Goal: Book appointment/travel/reservation

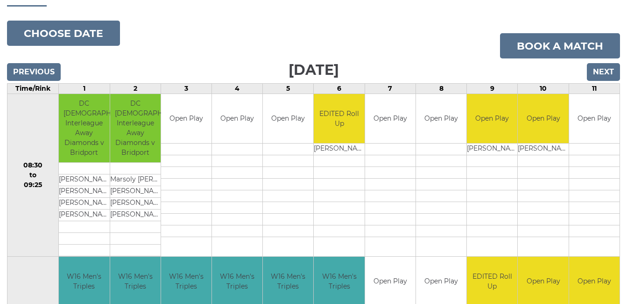
scroll to position [113, 0]
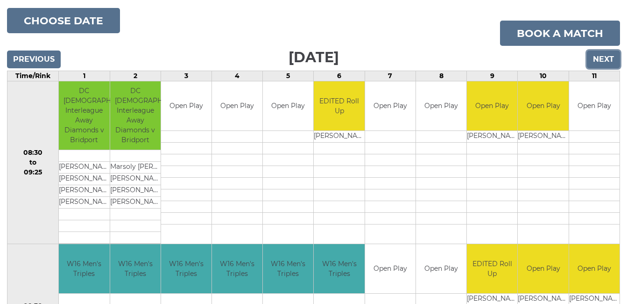
click at [608, 57] on input "Next" at bounding box center [603, 59] width 33 height 18
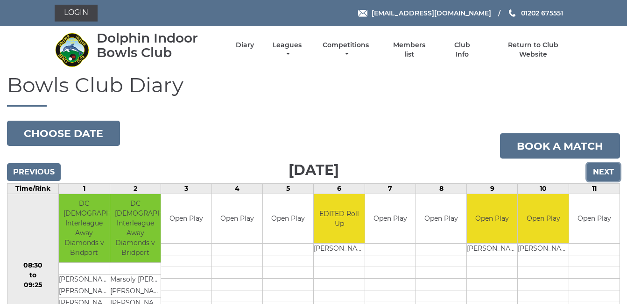
click at [597, 168] on input "Next" at bounding box center [603, 172] width 33 height 18
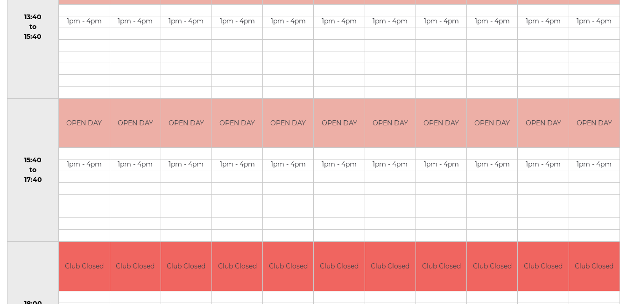
scroll to position [134, 0]
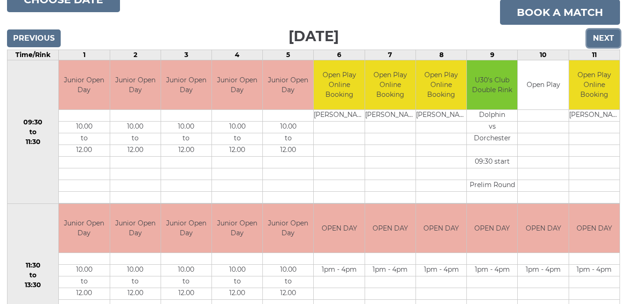
click at [601, 35] on input "Next" at bounding box center [603, 38] width 33 height 18
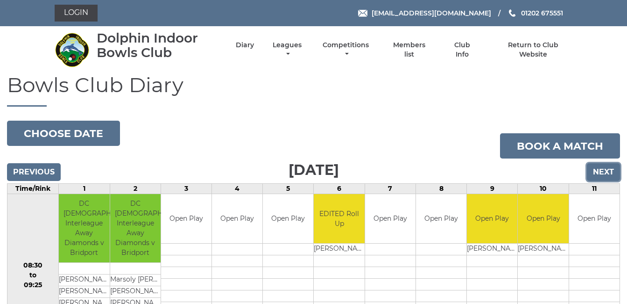
click at [604, 166] on input "Next" at bounding box center [603, 172] width 33 height 18
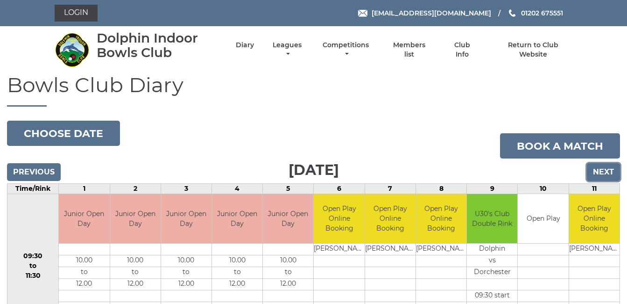
click at [603, 167] on input "Next" at bounding box center [603, 172] width 33 height 18
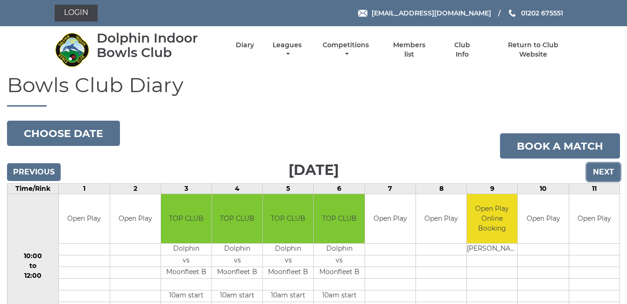
click at [603, 169] on input "Next" at bounding box center [603, 172] width 33 height 18
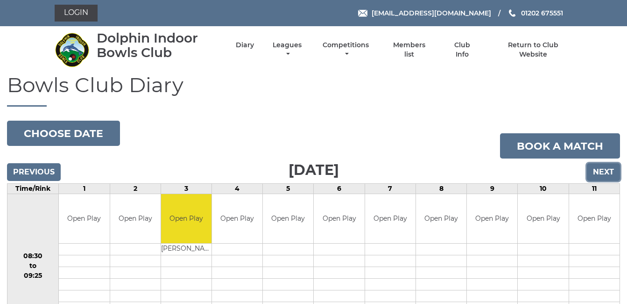
click at [606, 172] on input "Next" at bounding box center [603, 172] width 33 height 18
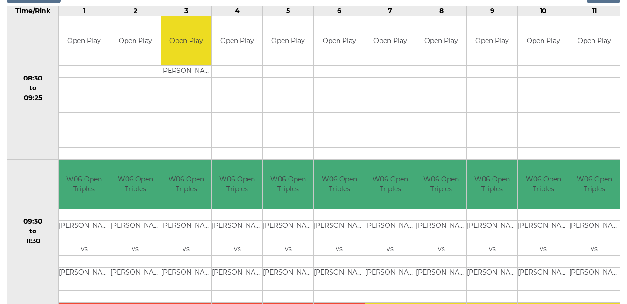
scroll to position [149, 0]
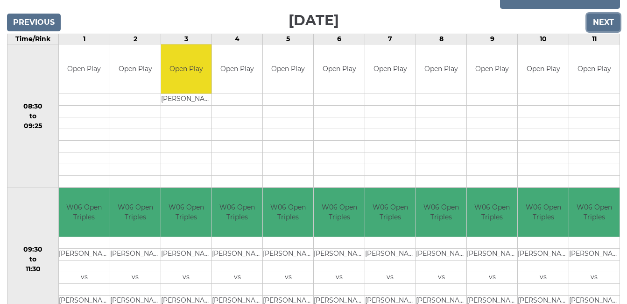
click at [608, 22] on input "Next" at bounding box center [603, 23] width 33 height 18
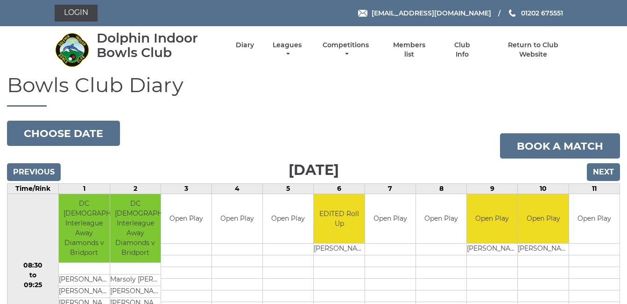
click at [607, 23] on div "Login [EMAIL_ADDRESS][DOMAIN_NAME] 01202 675551" at bounding box center [313, 13] width 627 height 26
click at [604, 168] on input "Next" at bounding box center [603, 172] width 33 height 18
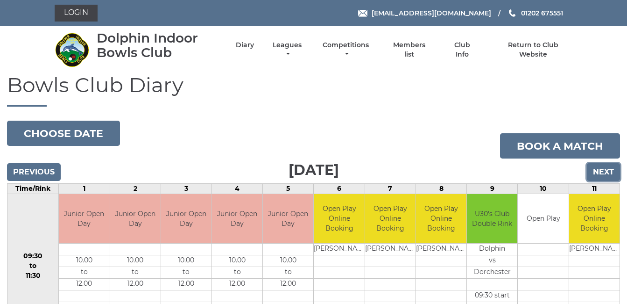
click at [604, 169] on input "Next" at bounding box center [603, 172] width 33 height 18
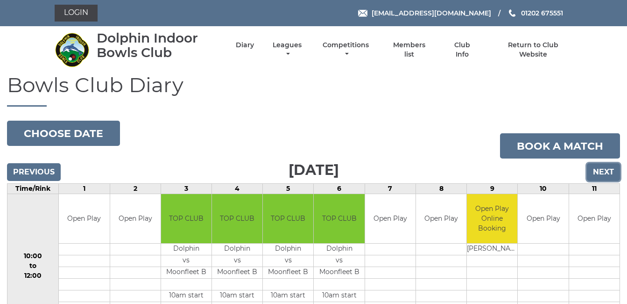
click at [604, 169] on input "Next" at bounding box center [603, 172] width 33 height 18
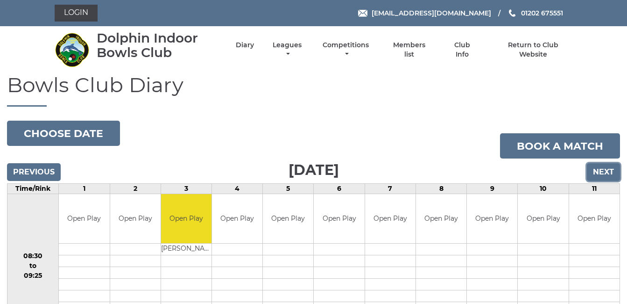
click at [604, 169] on input "Next" at bounding box center [603, 172] width 33 height 18
click at [604, 171] on input "Next" at bounding box center [603, 172] width 33 height 18
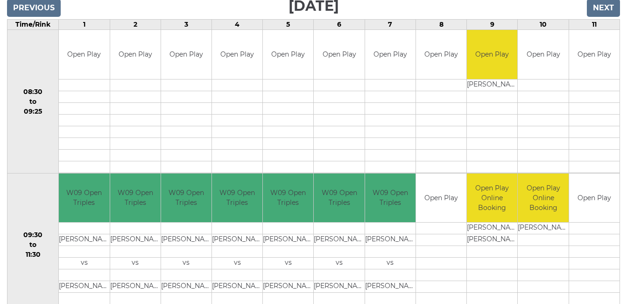
scroll to position [162, 0]
